Goal: Task Accomplishment & Management: Manage account settings

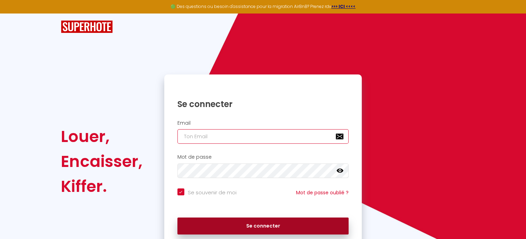
type input "[EMAIL_ADDRESS][DOMAIN_NAME]"
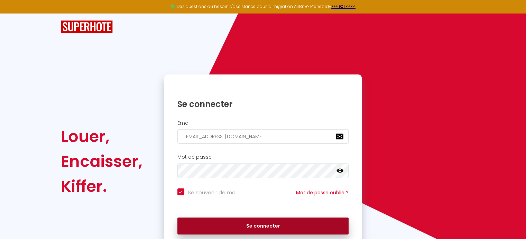
click at [248, 230] on button "Se connecter" at bounding box center [263, 225] width 172 height 17
checkbox input "true"
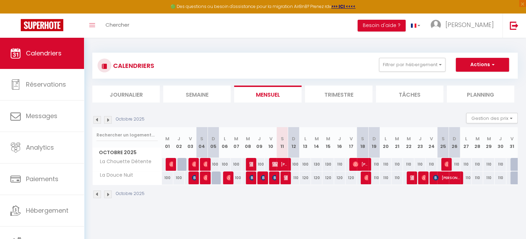
scroll to position [4, 0]
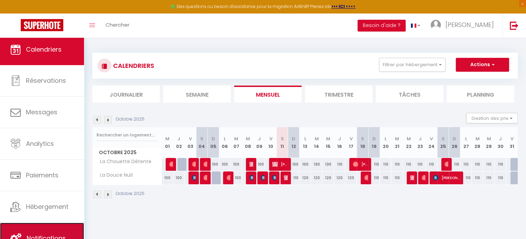
click at [57, 237] on span "Notifications" at bounding box center [46, 238] width 39 height 9
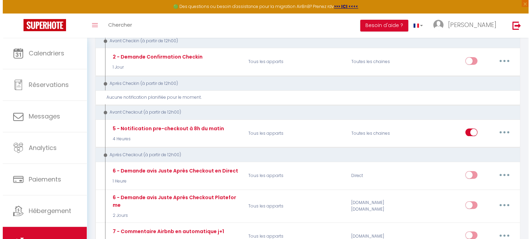
scroll to position [161, 0]
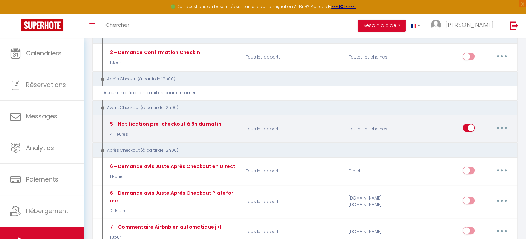
click at [503, 124] on button "button" at bounding box center [501, 127] width 19 height 11
click at [466, 144] on link "Editer" at bounding box center [483, 144] width 51 height 12
type input "5 - Notification pre-checkout à 8h du matin"
select select "4"
select select "4 Heures"
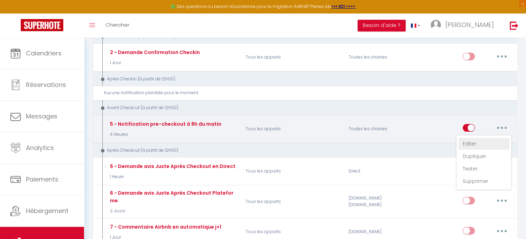
select select "if_booking_is_paid"
checkbox input "true"
checkbox input "false"
radio input "true"
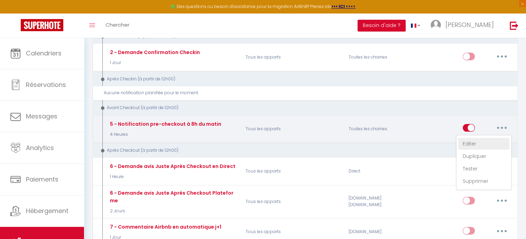
type input "Procédure pour votre départ - [RENTAL:NAME] - [GUEST:FIRST_NAME] [GUEST:NAME]"
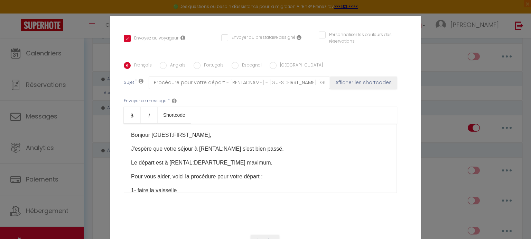
scroll to position [157, 0]
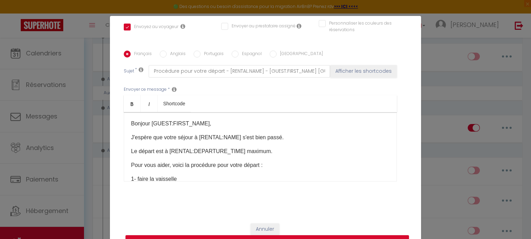
click at [234, 176] on p "1- faire la vaisselle" at bounding box center [260, 179] width 259 height 8
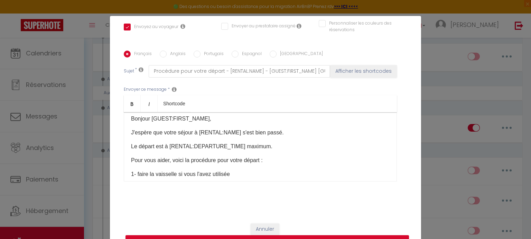
scroll to position [0, 0]
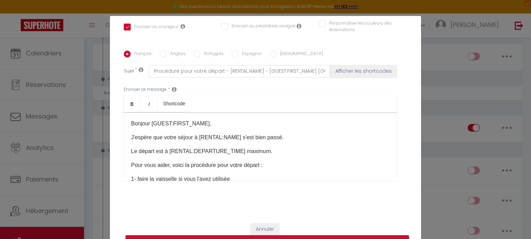
click at [261, 152] on p "Le départ est à [RENTAL:DEPARTURE_TIME] maximum." at bounding box center [260, 151] width 259 height 8
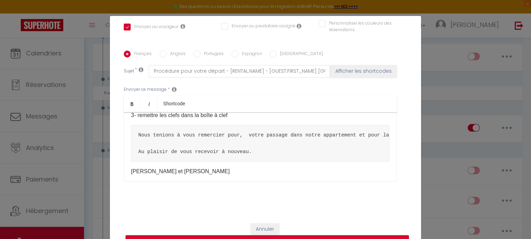
scroll to position [93, 0]
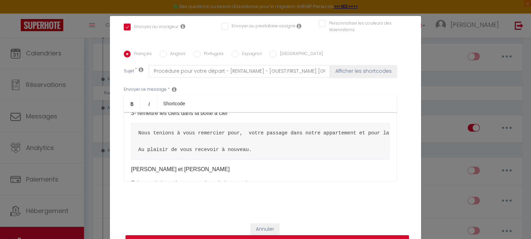
click at [133, 134] on pre "Nous tenions à vous remercier pour, votre passage dans notre appartement et pou…" at bounding box center [260, 141] width 259 height 37
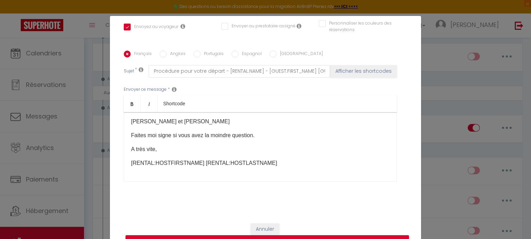
scroll to position [154, 0]
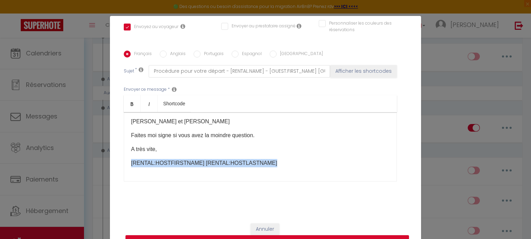
drag, startPoint x: 266, startPoint y: 164, endPoint x: 127, endPoint y: 154, distance: 139.8
click at [127, 154] on div "Bonjour [GUEST:FIRST_NAME], J'espère que votre séjour à [RENTAL:NAME] s'est bie…" at bounding box center [260, 146] width 273 height 69
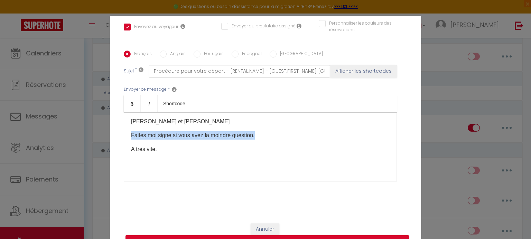
drag, startPoint x: 255, startPoint y: 136, endPoint x: 127, endPoint y: 130, distance: 127.8
click at [127, 130] on div "Bonjour [GUEST:FIRST_NAME], J'espère que votre séjour à [RENTAL:NAME] s'est bie…" at bounding box center [260, 146] width 273 height 69
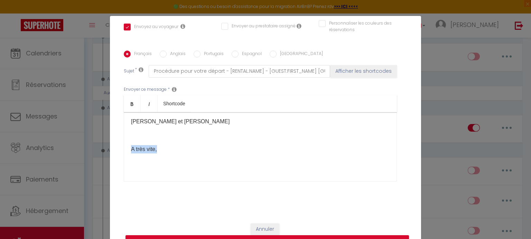
drag, startPoint x: 161, startPoint y: 148, endPoint x: 127, endPoint y: 148, distance: 34.3
click at [127, 148] on div "Bonjour [GUEST:FIRST_NAME], J'espère que votre séjour à [RENTAL:NAME] s'est bie…" at bounding box center [260, 146] width 273 height 69
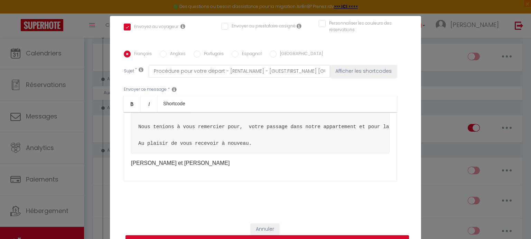
scroll to position [111, 0]
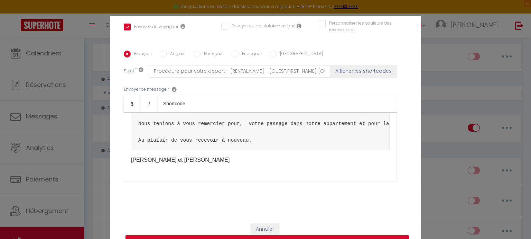
click at [125, 167] on div "Bonjour [GUEST:FIRST_NAME], J'espère que votre séjour à [RENTAL:NAME] s'est bie…" at bounding box center [260, 146] width 273 height 69
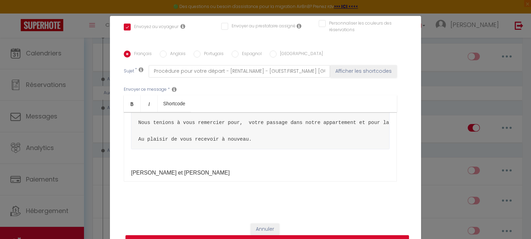
click at [135, 163] on p at bounding box center [260, 159] width 259 height 8
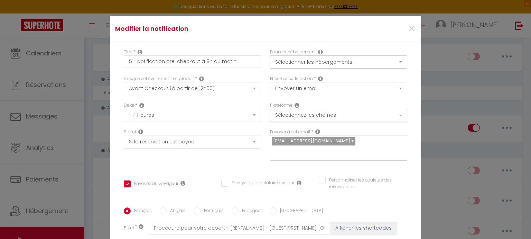
scroll to position [157, 0]
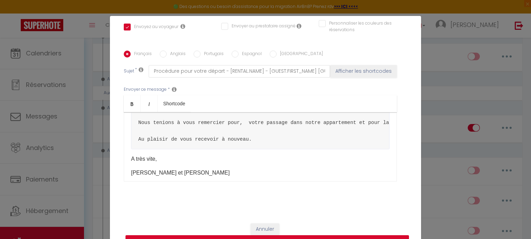
click at [273, 235] on button "Mettre à jour" at bounding box center [268, 241] width 284 height 13
checkbox input "true"
checkbox input "false"
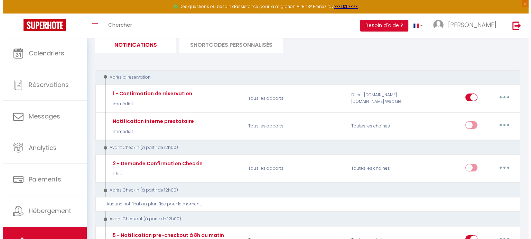
scroll to position [47, 0]
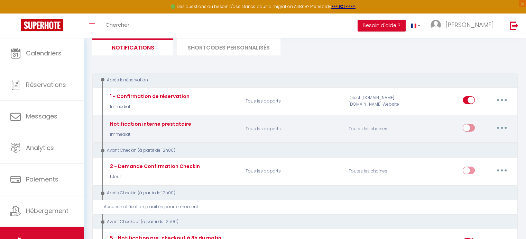
click at [501, 125] on button "button" at bounding box center [501, 127] width 19 height 11
click at [476, 142] on link "Editer" at bounding box center [483, 144] width 51 height 12
type input "Notification interne prestataire"
select select "Immédiat"
select select
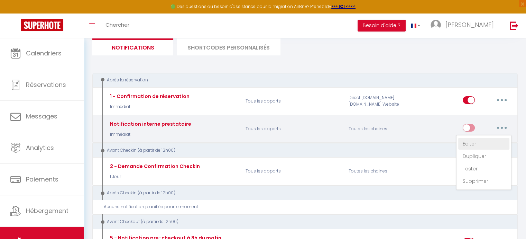
checkbox input "false"
radio input "true"
type input "Nouvelle réservation - [RENTAL:NAME] - [GUEST:NAME] - [CHECKING:DD-MM-YYYY] au …"
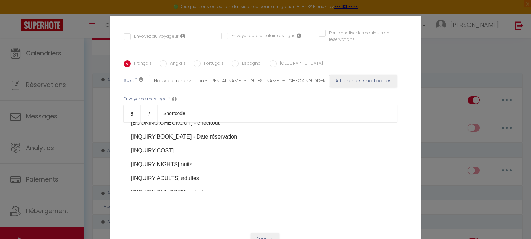
scroll to position [112, 0]
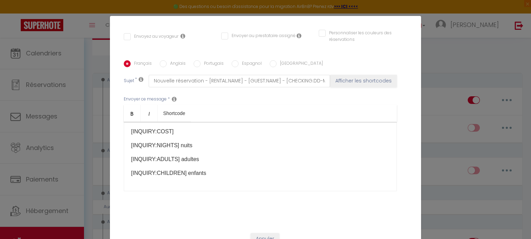
click at [428, 89] on div "Modifier la notification × Titre * Notification interne prestataire Pour cet hé…" at bounding box center [265, 119] width 531 height 239
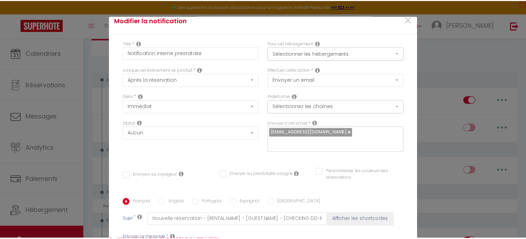
scroll to position [0, 0]
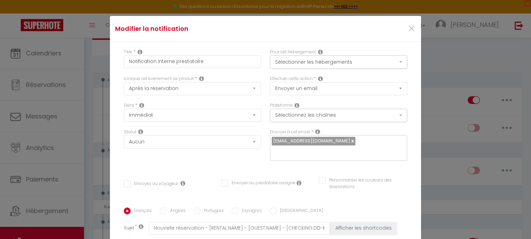
click at [434, 103] on div "Modifier la notification × Titre * Notification interne prestataire Pour cet hé…" at bounding box center [265, 119] width 531 height 239
click at [408, 28] on span "×" at bounding box center [412, 28] width 9 height 21
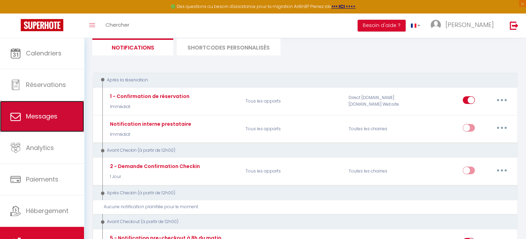
click at [25, 114] on link "Messages" at bounding box center [42, 116] width 84 height 31
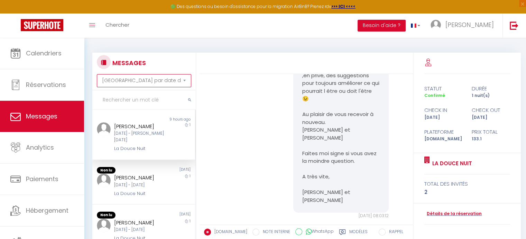
click at [158, 80] on select "[GEOGRAPHIC_DATA] par date de réservation Trier par date de message" at bounding box center [144, 80] width 94 height 13
select select "booking"
click at [97, 74] on select "[GEOGRAPHIC_DATA] par date de réservation Trier par date de message" at bounding box center [144, 80] width 94 height 13
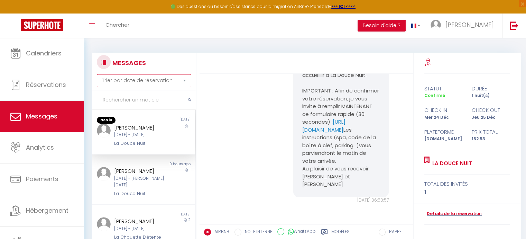
click at [136, 82] on select "[GEOGRAPHIC_DATA] par date de réservation Trier par date de message" at bounding box center [144, 80] width 94 height 13
click at [97, 74] on select "[GEOGRAPHIC_DATA] par date de réservation Trier par date de message" at bounding box center [144, 80] width 94 height 13
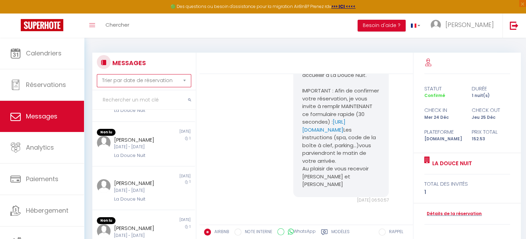
scroll to position [305, 0]
click at [154, 187] on div "[DATE] - [DATE]" at bounding box center [139, 190] width 51 height 7
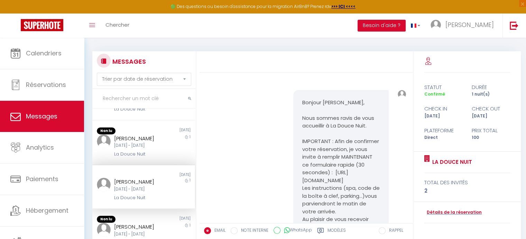
scroll to position [4, 0]
click at [148, 186] on div "[DATE] - [DATE]" at bounding box center [139, 189] width 51 height 7
click at [464, 211] on link "Détails de la réservation" at bounding box center [452, 212] width 57 height 7
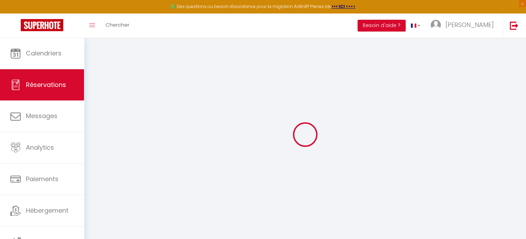
select select
checkbox input "false"
select select
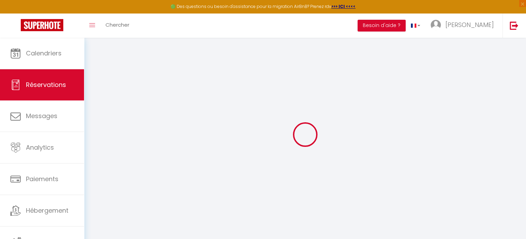
select select
checkbox input "false"
type textarea "Tu me redis pour les horaires si c'est bon, mais c'est du à peu près ;)"
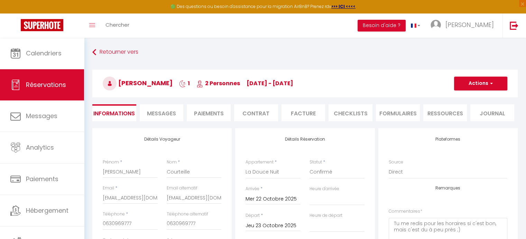
select select
checkbox input "false"
select select
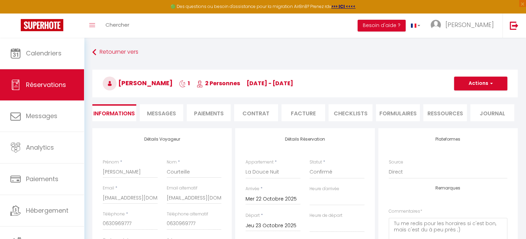
checkbox input "false"
select select "17:00"
select select "11:00"
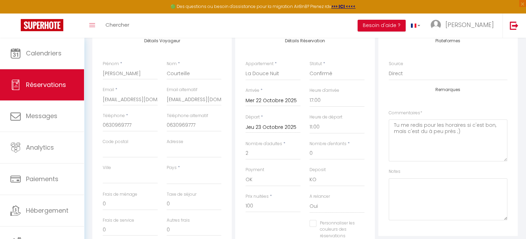
scroll to position [102, 0]
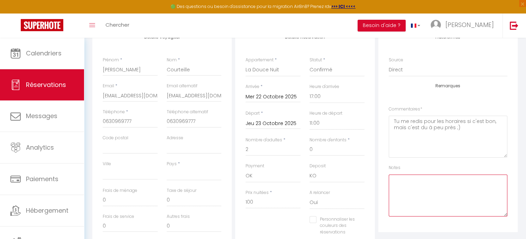
click at [411, 186] on textarea at bounding box center [448, 195] width 119 height 42
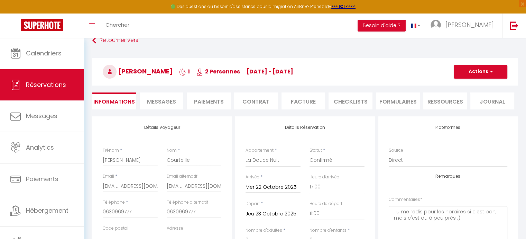
scroll to position [14, 0]
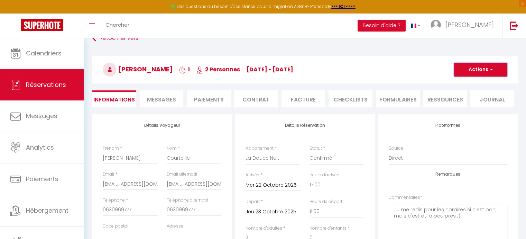
click at [491, 67] on span "button" at bounding box center [491, 69] width 4 height 6
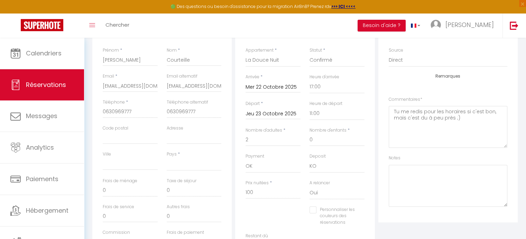
scroll to position [118, 0]
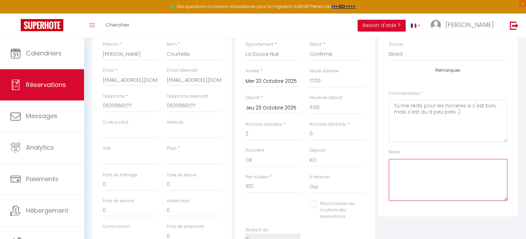
click at [407, 166] on textarea at bounding box center [448, 180] width 119 height 42
click at [428, 177] on textarea "[PERSON_NAME], [PERSON_NAME] nous va bien. L'appartement sera prêt pour 16h! A …" at bounding box center [448, 180] width 119 height 42
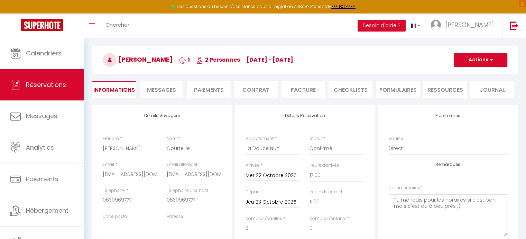
scroll to position [23, 0]
type textarea "[PERSON_NAME], [PERSON_NAME] nous va bien. L'appartement sera prêt pour 16h! no…"
click at [492, 59] on span "button" at bounding box center [491, 60] width 4 height 6
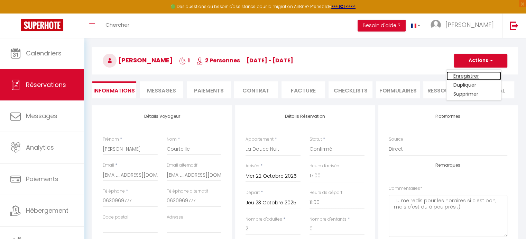
click at [477, 75] on link "Enregistrer" at bounding box center [474, 75] width 55 height 9
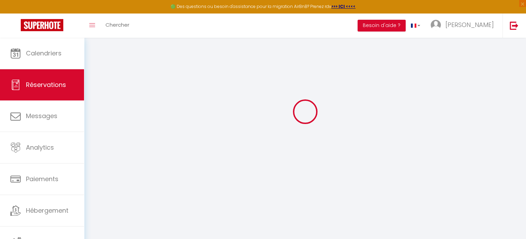
select select "not_cancelled"
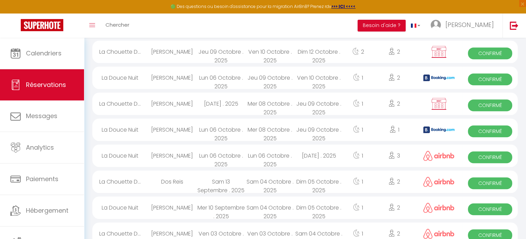
scroll to position [519, 0]
